Goal: Task Accomplishment & Management: Manage account settings

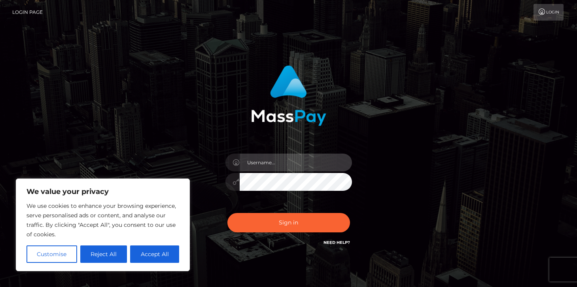
click at [269, 161] on input "text" at bounding box center [296, 162] width 112 height 18
type input "[EMAIL_ADDRESS][DOMAIN_NAME]"
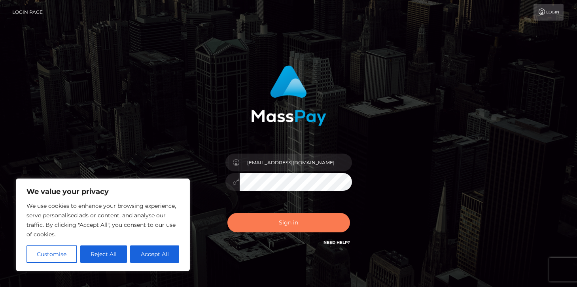
click at [289, 220] on button "Sign in" at bounding box center [288, 222] width 123 height 19
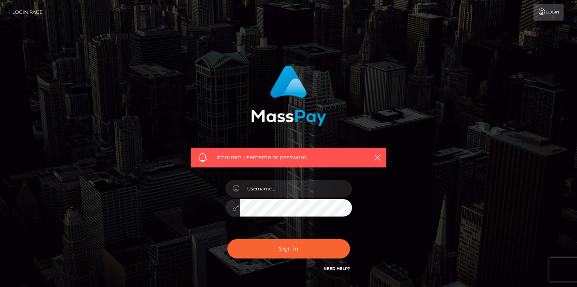
click at [157, 253] on div "Incorrect username or password." at bounding box center [288, 172] width 451 height 227
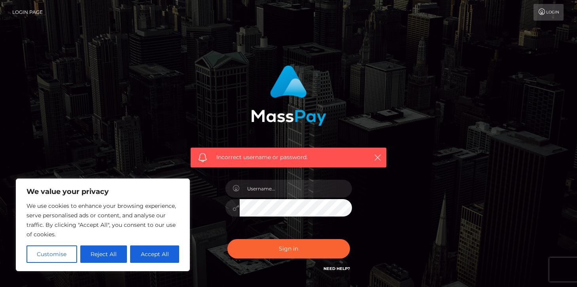
click at [157, 253] on button "Accept All" at bounding box center [154, 253] width 49 height 17
checkbox input "true"
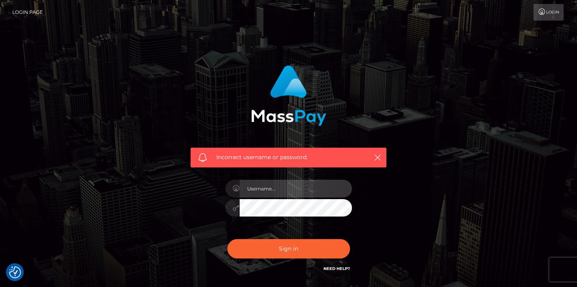
click at [273, 190] on input "text" at bounding box center [296, 188] width 112 height 18
type input "[EMAIL_ADDRESS][DOMAIN_NAME]"
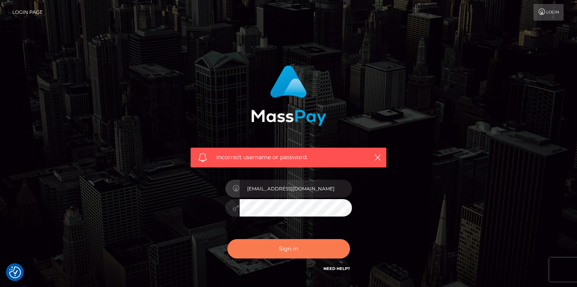
click at [294, 247] on button "Sign in" at bounding box center [288, 248] width 123 height 19
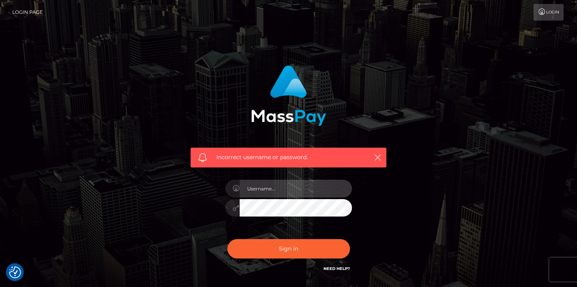
click at [275, 196] on input "text" at bounding box center [296, 188] width 112 height 18
type input "uncommonappetites@gmail.com"
click at [227, 239] on button "Sign in" at bounding box center [288, 248] width 123 height 19
click at [261, 193] on input "text" at bounding box center [296, 188] width 112 height 18
type input "[EMAIL_ADDRESS][DOMAIN_NAME]"
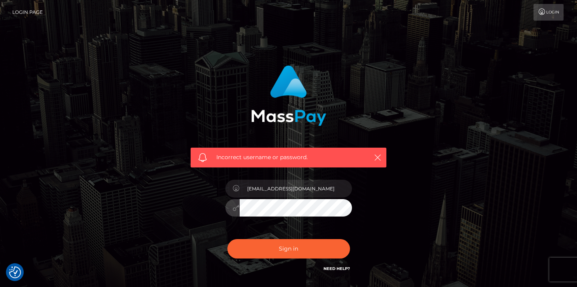
click at [227, 239] on button "Sign in" at bounding box center [288, 248] width 123 height 19
click at [553, 11] on link "Login" at bounding box center [548, 12] width 30 height 17
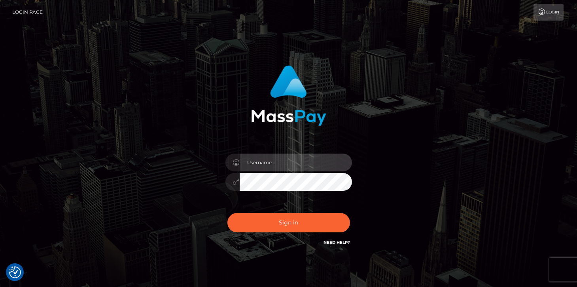
click at [268, 160] on input "text" at bounding box center [296, 162] width 112 height 18
type input "[EMAIL_ADDRESS][DOMAIN_NAME]"
click at [227, 213] on button "Sign in" at bounding box center [288, 222] width 123 height 19
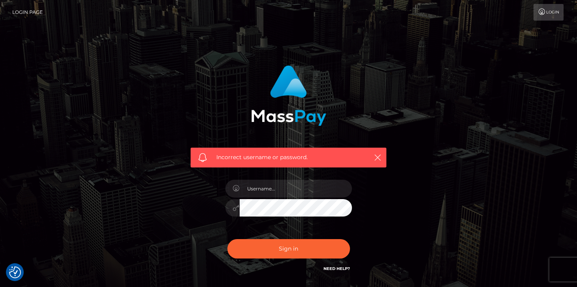
click at [264, 198] on div at bounding box center [288, 204] width 138 height 60
click at [268, 191] on input "text" at bounding box center [296, 188] width 112 height 18
type input "[EMAIL_ADDRESS][DOMAIN_NAME]"
